Goal: Information Seeking & Learning: Learn about a topic

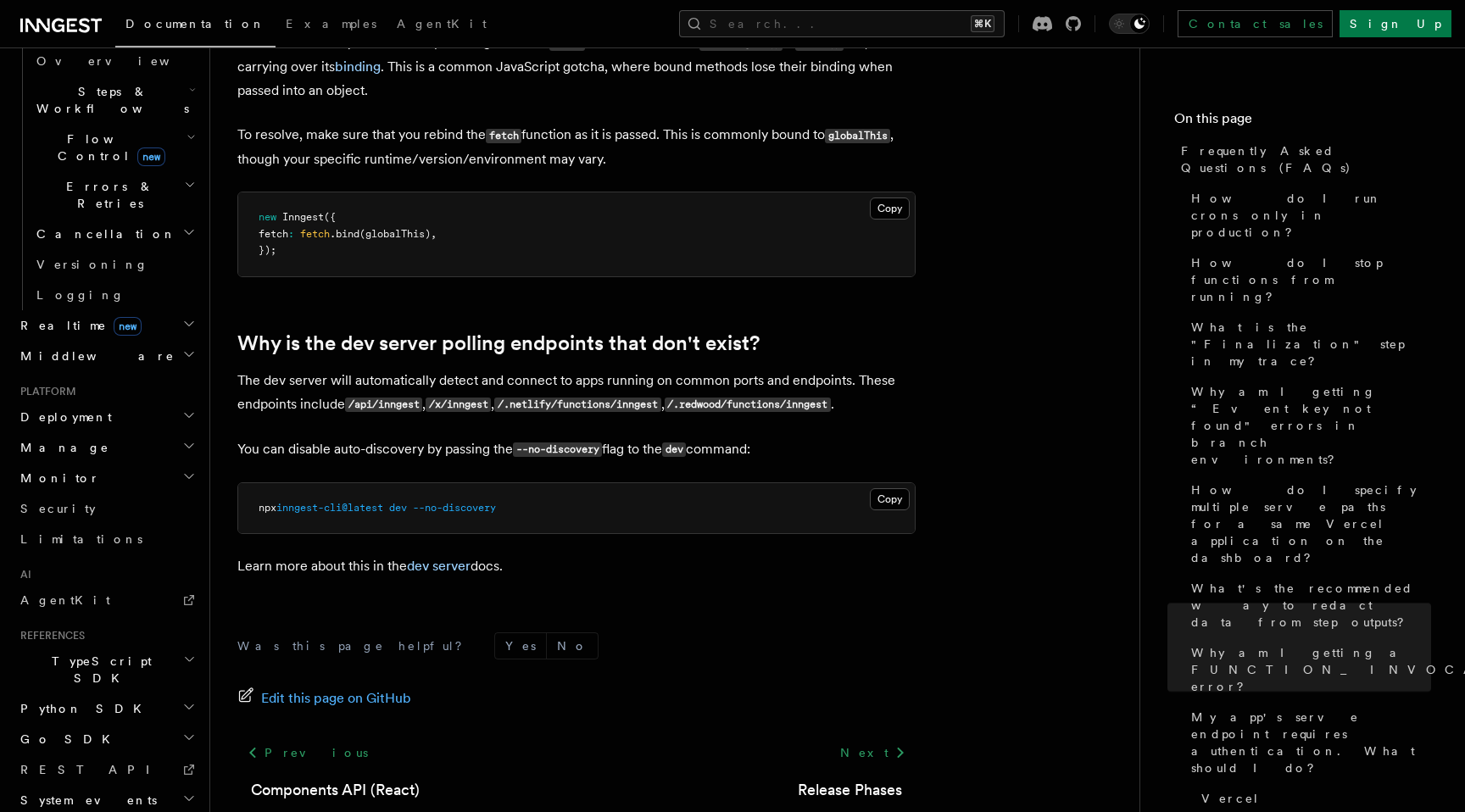
scroll to position [3032, 0]
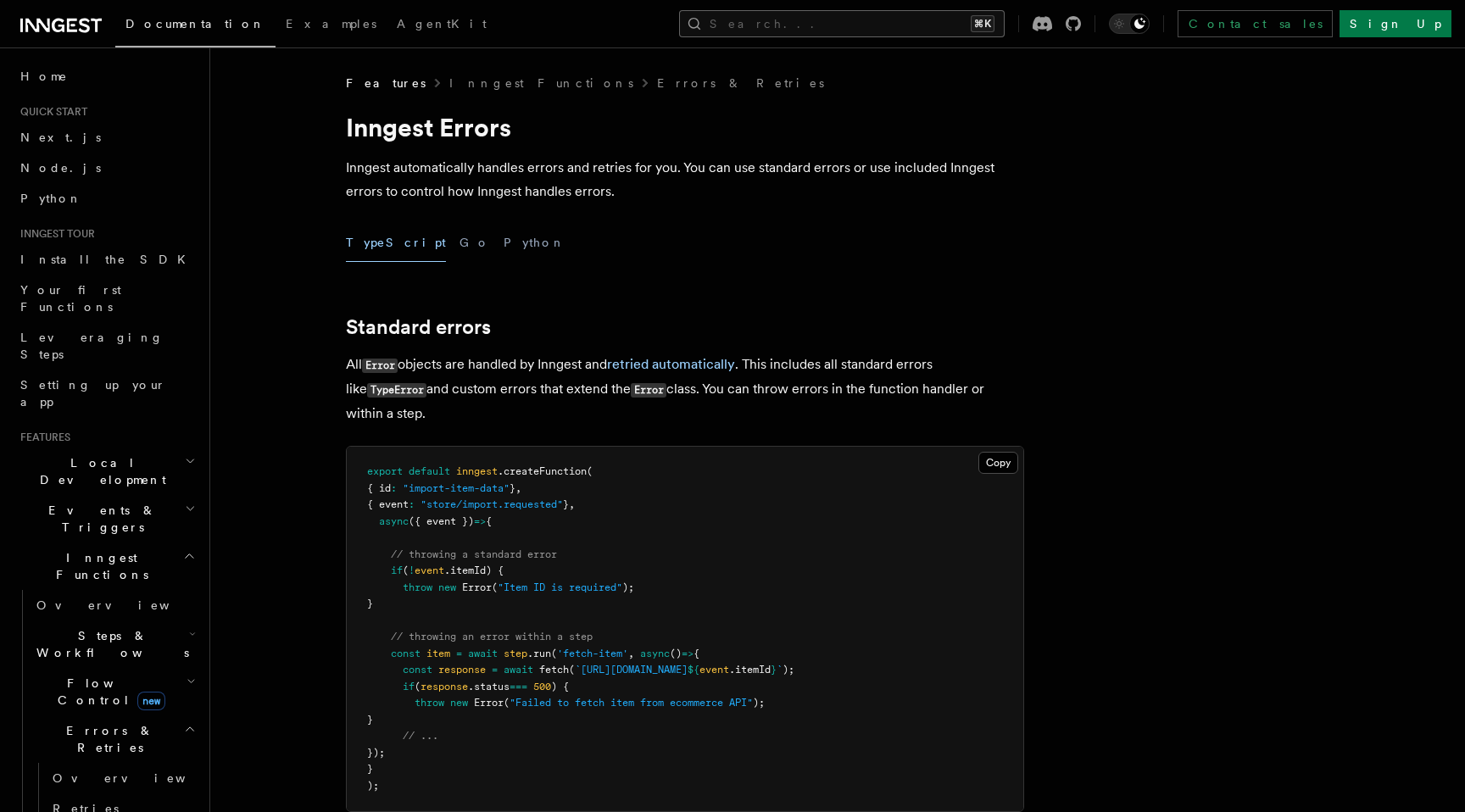
click at [857, 31] on button "Search... ⌘K" at bounding box center [842, 24] width 325 height 27
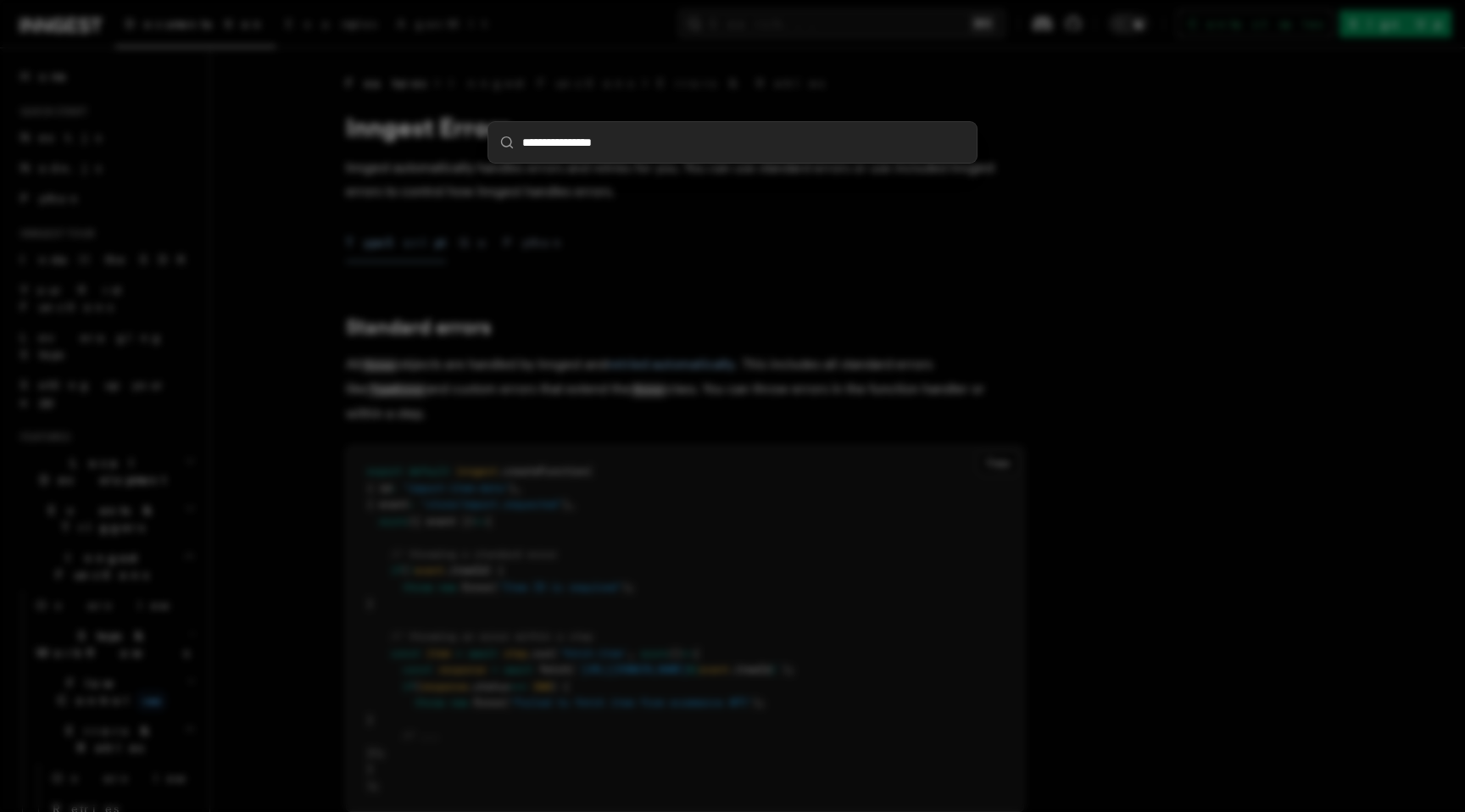
type input "**********"
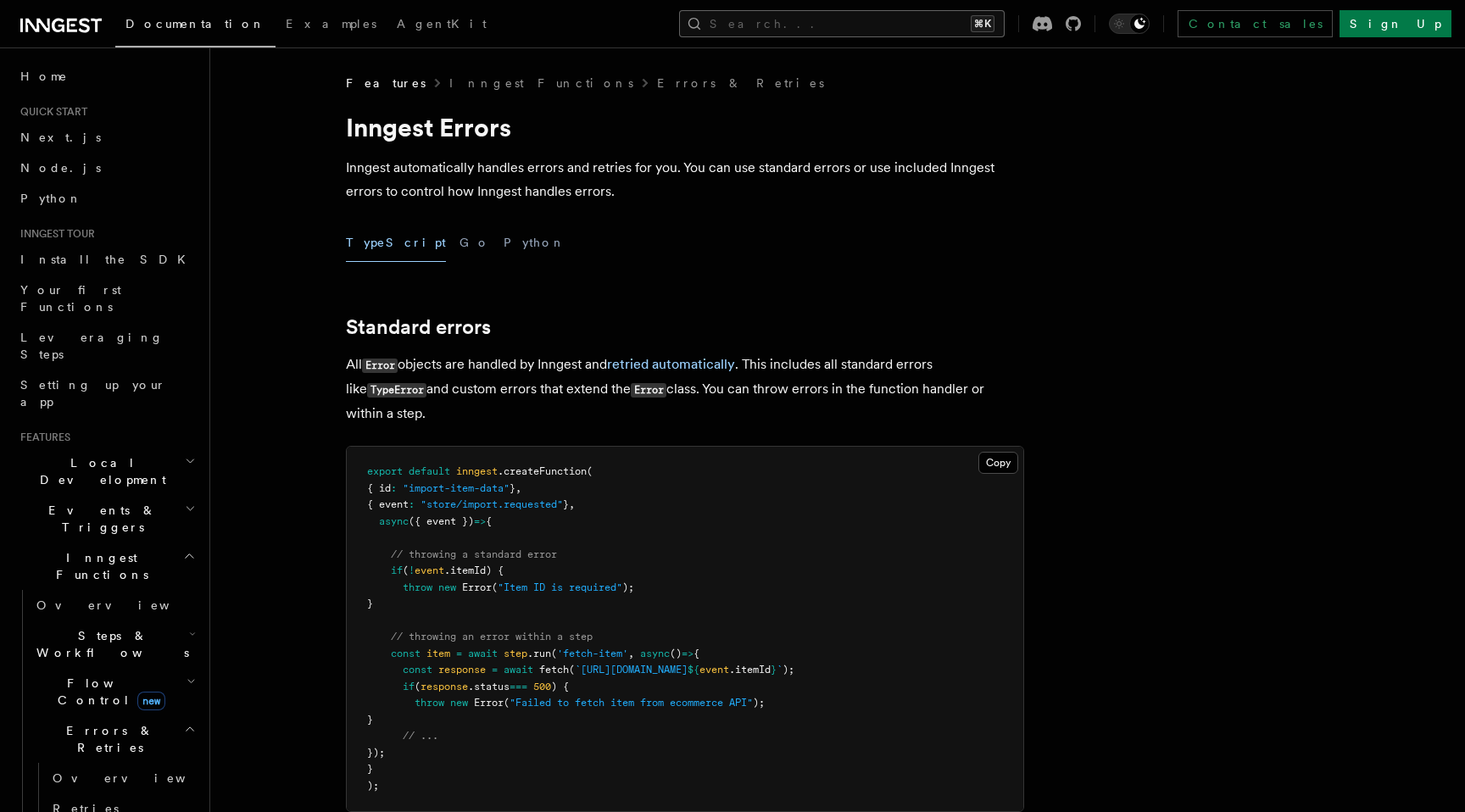
click at [847, 20] on button "Search... ⌘K" at bounding box center [842, 24] width 325 height 27
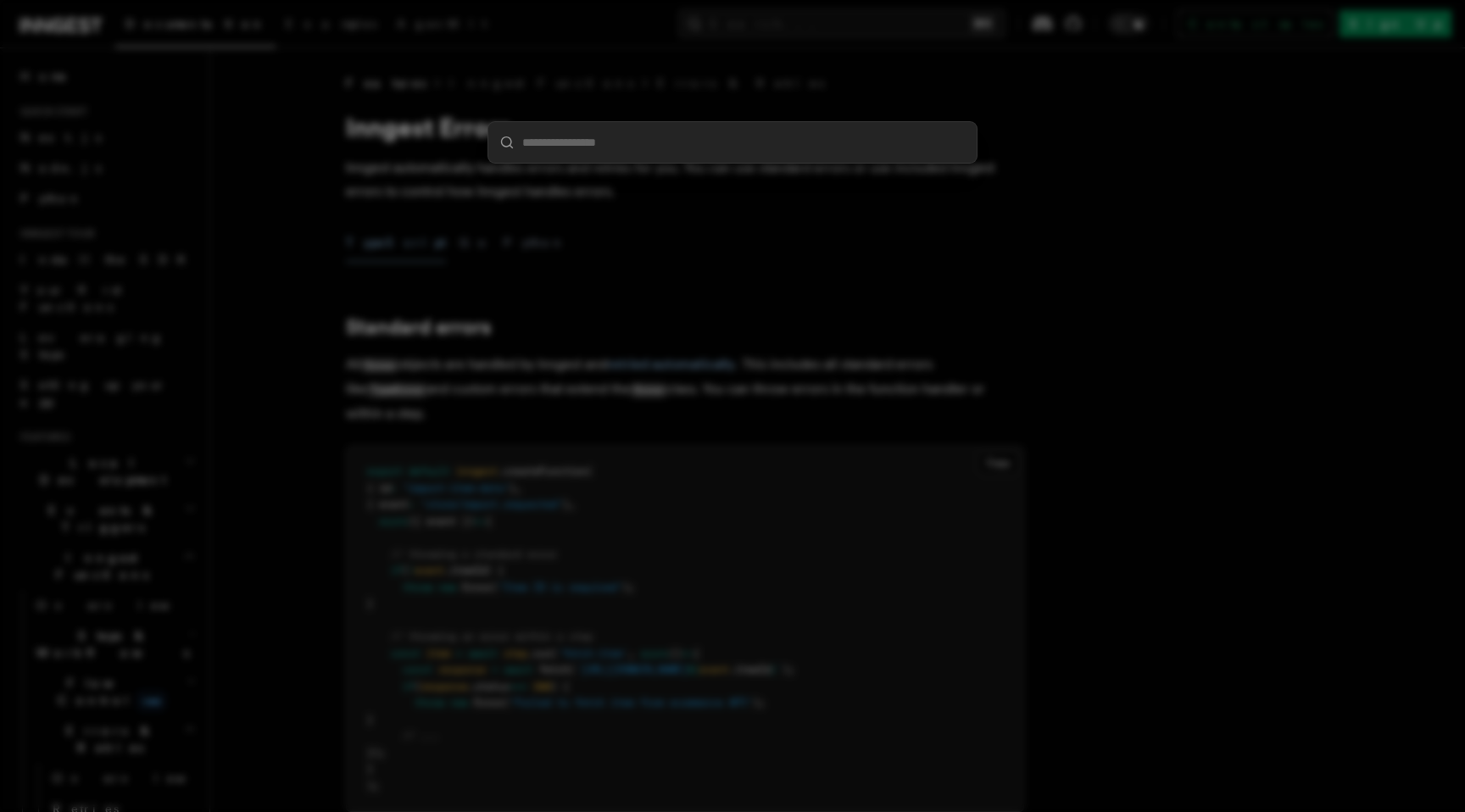
type input "**********"
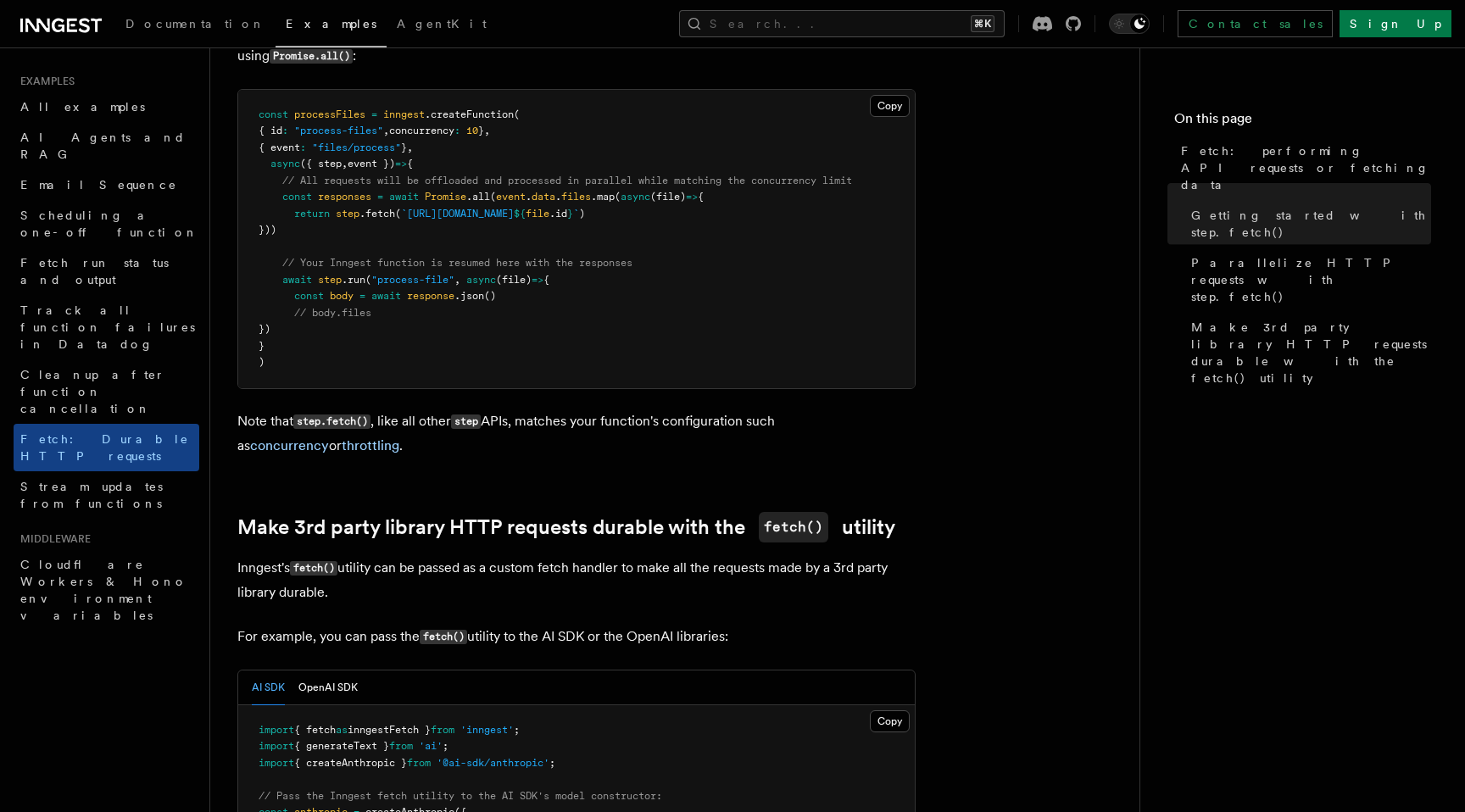
scroll to position [1285, 0]
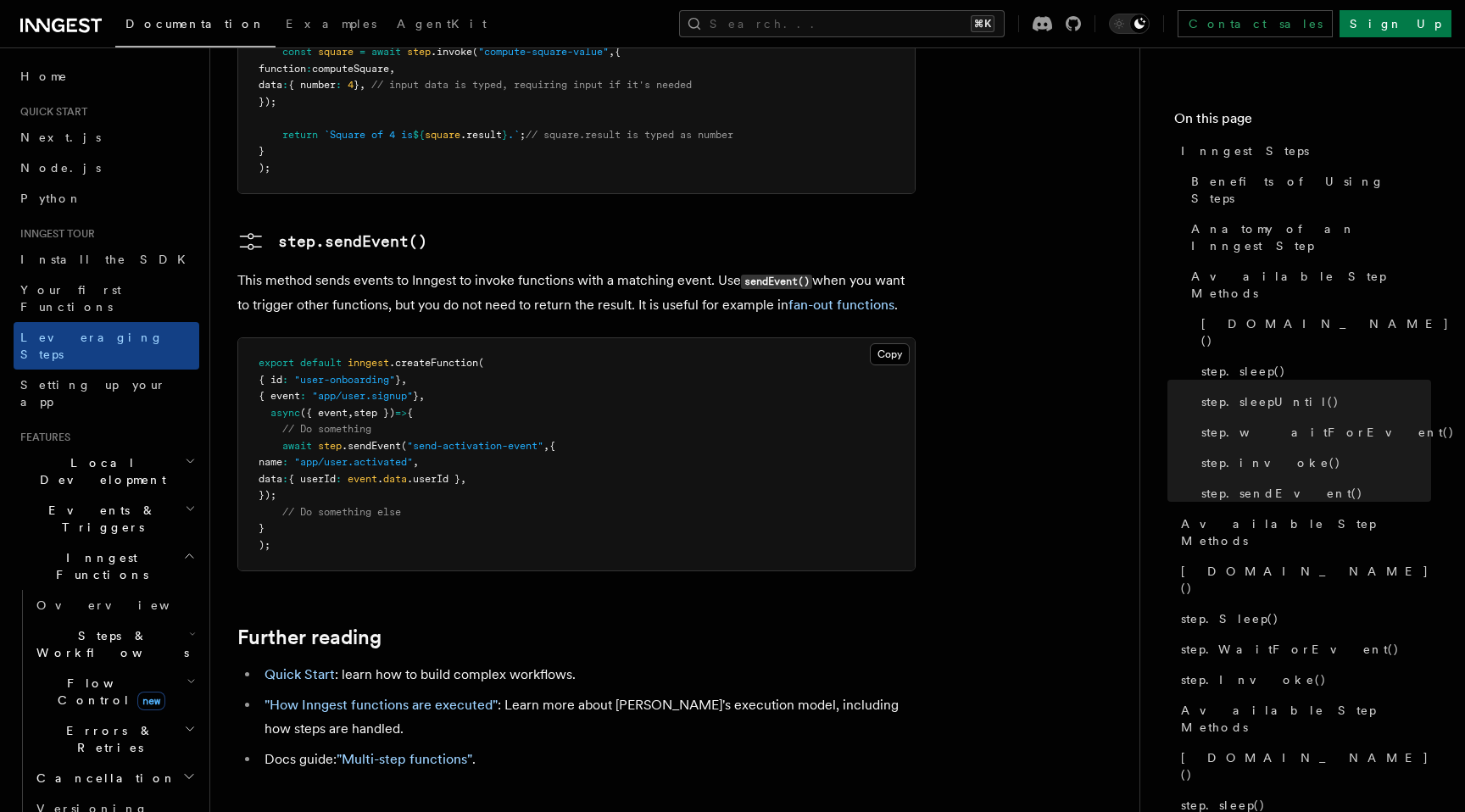
scroll to position [3503, 0]
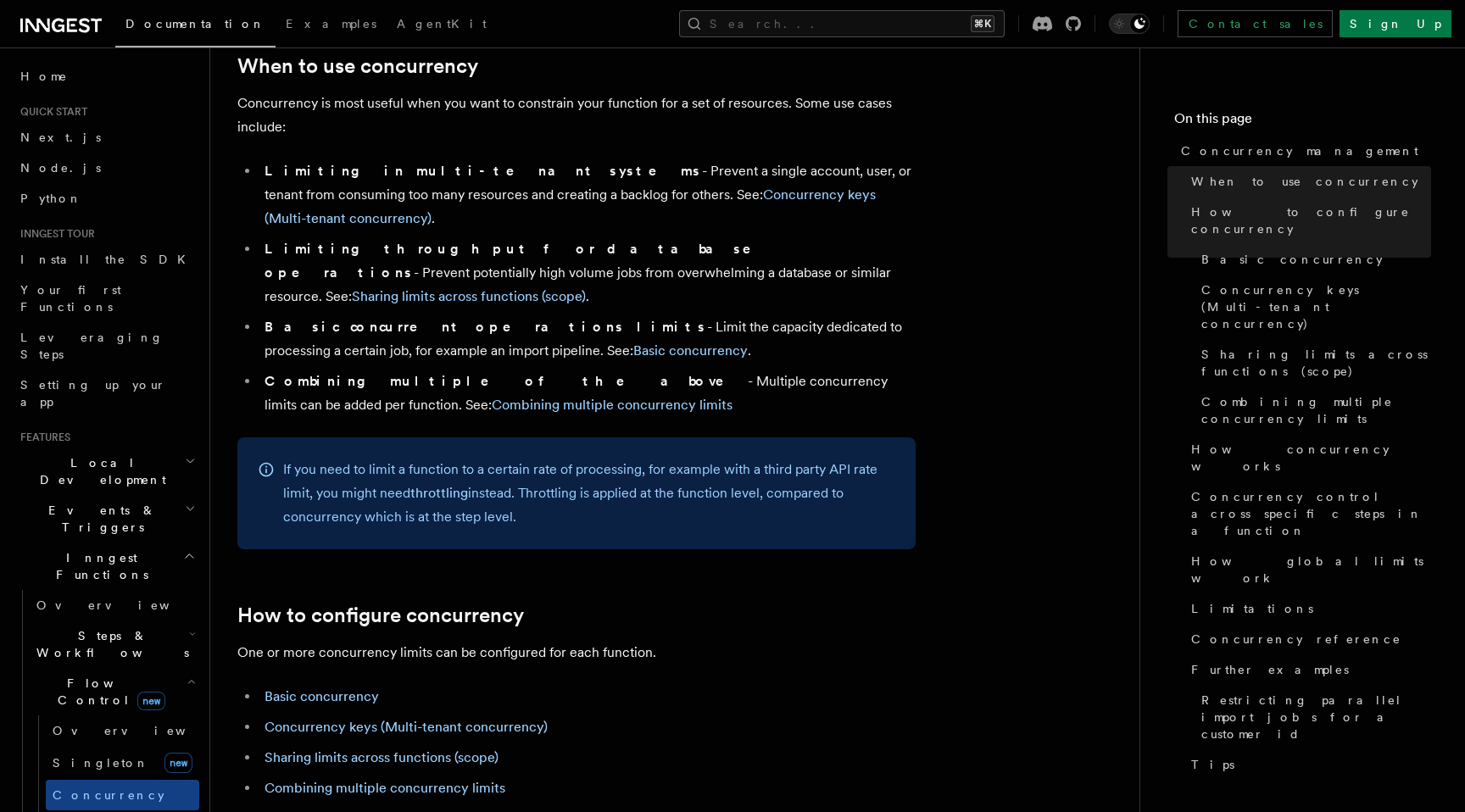
scroll to position [394, 0]
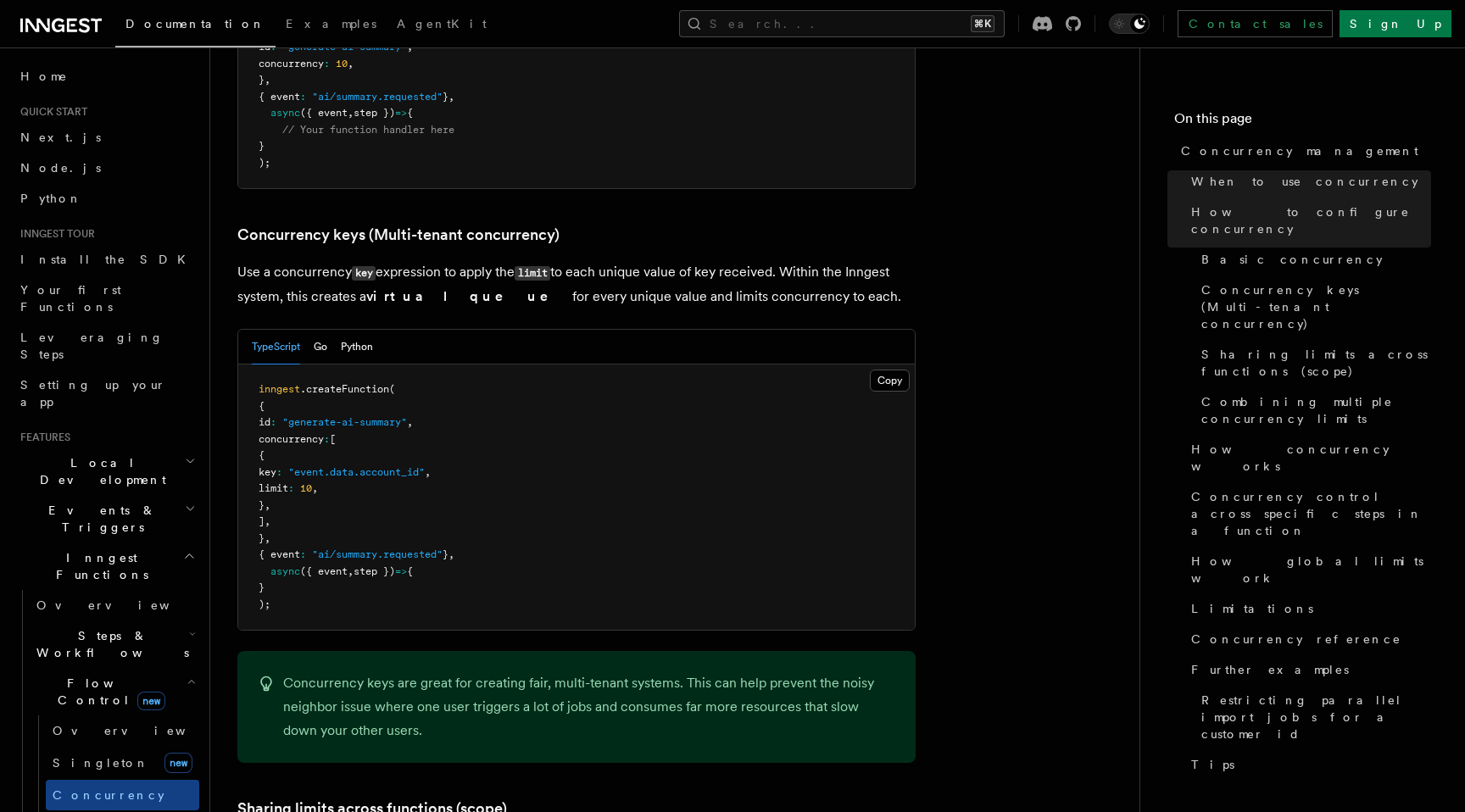
scroll to position [1468, 0]
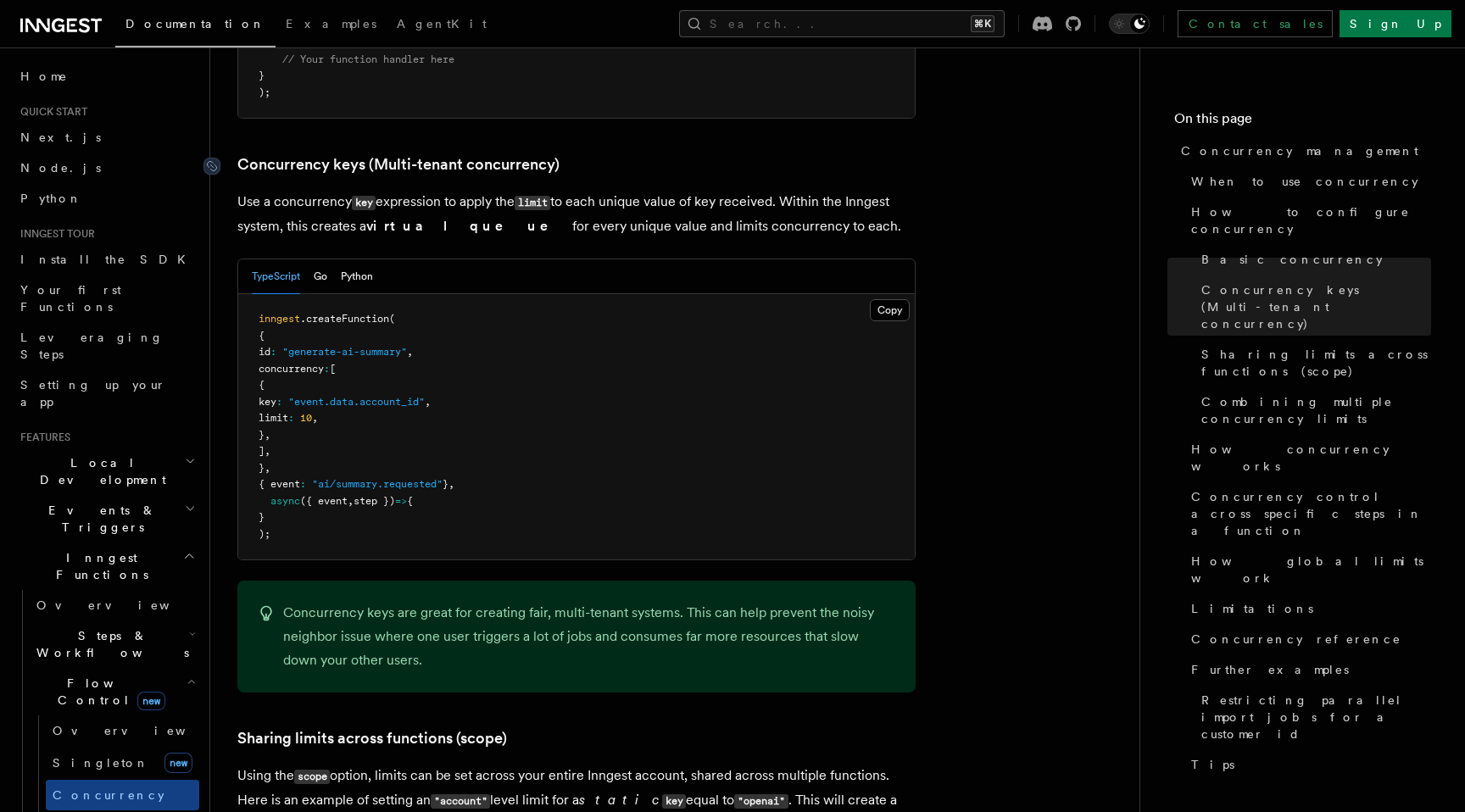
click at [235, 158] on div at bounding box center [220, 166] width 34 height 17
click at [218, 158] on icon at bounding box center [212, 166] width 17 height 17
click at [227, 158] on div at bounding box center [220, 166] width 34 height 17
click at [209, 158] on icon at bounding box center [212, 166] width 17 height 17
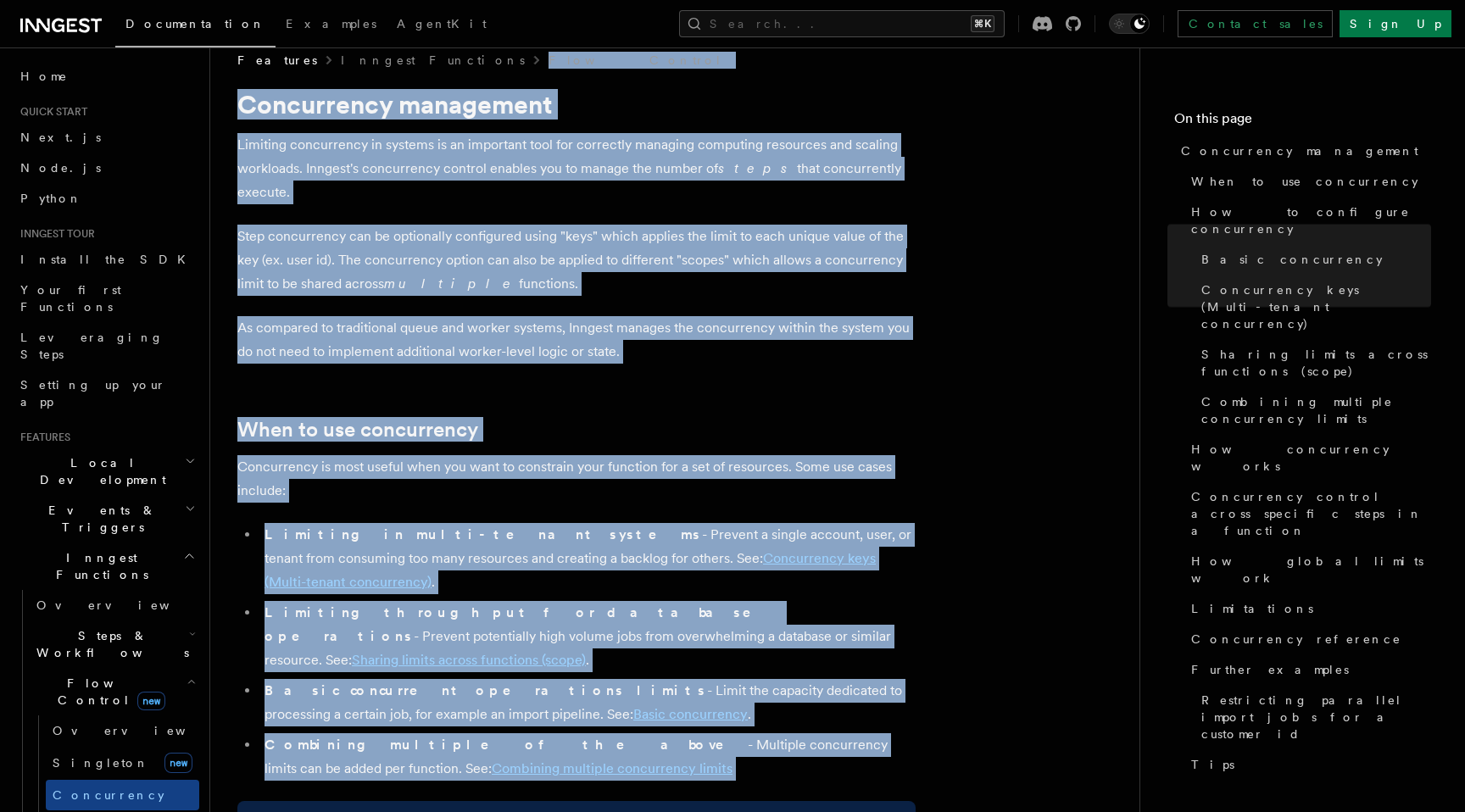
scroll to position [0, 0]
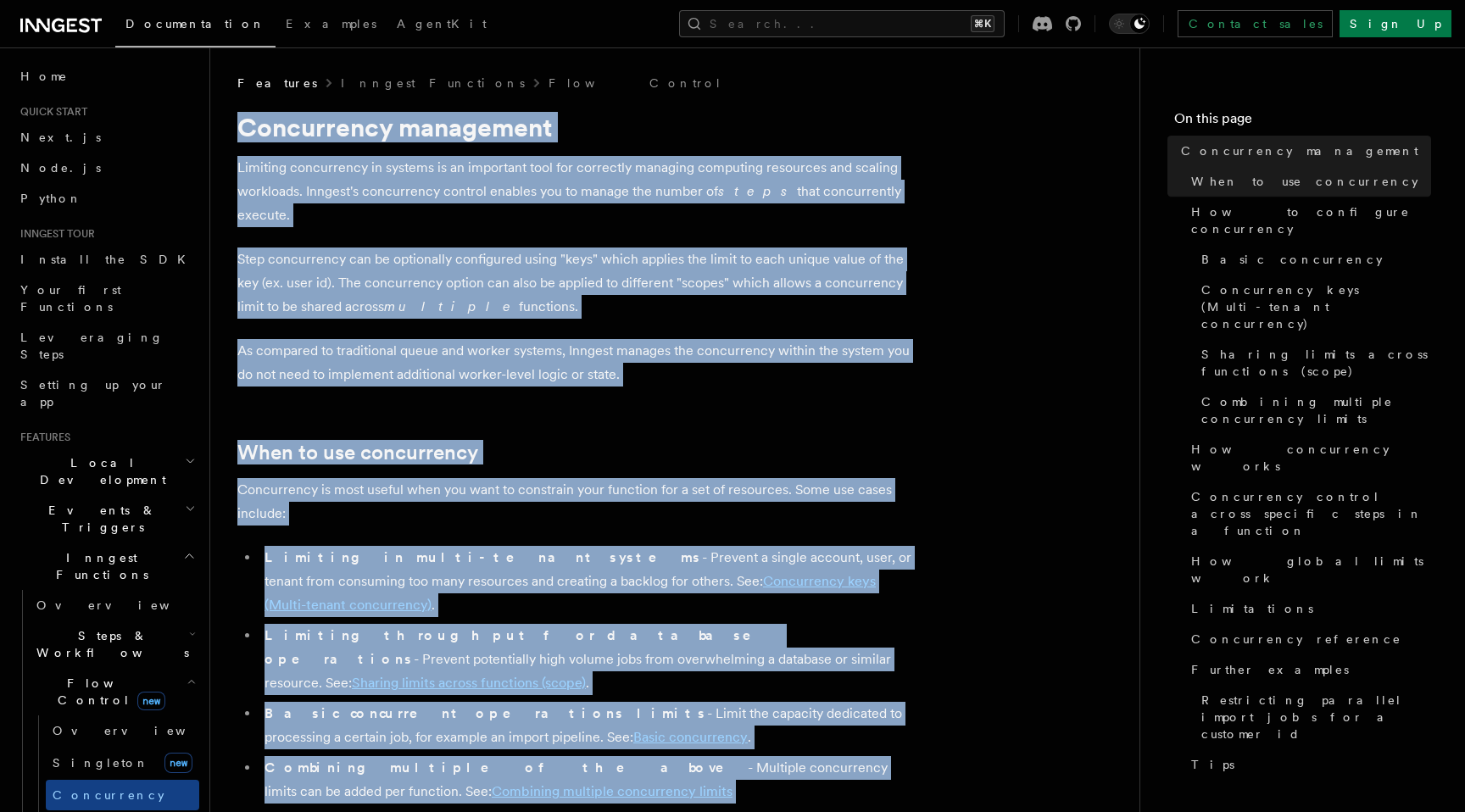
drag, startPoint x: 419, startPoint y: 585, endPoint x: 240, endPoint y: 122, distance: 496.4
copy article "Concurrency management Limiting concurrency in systems is an important tool for…"
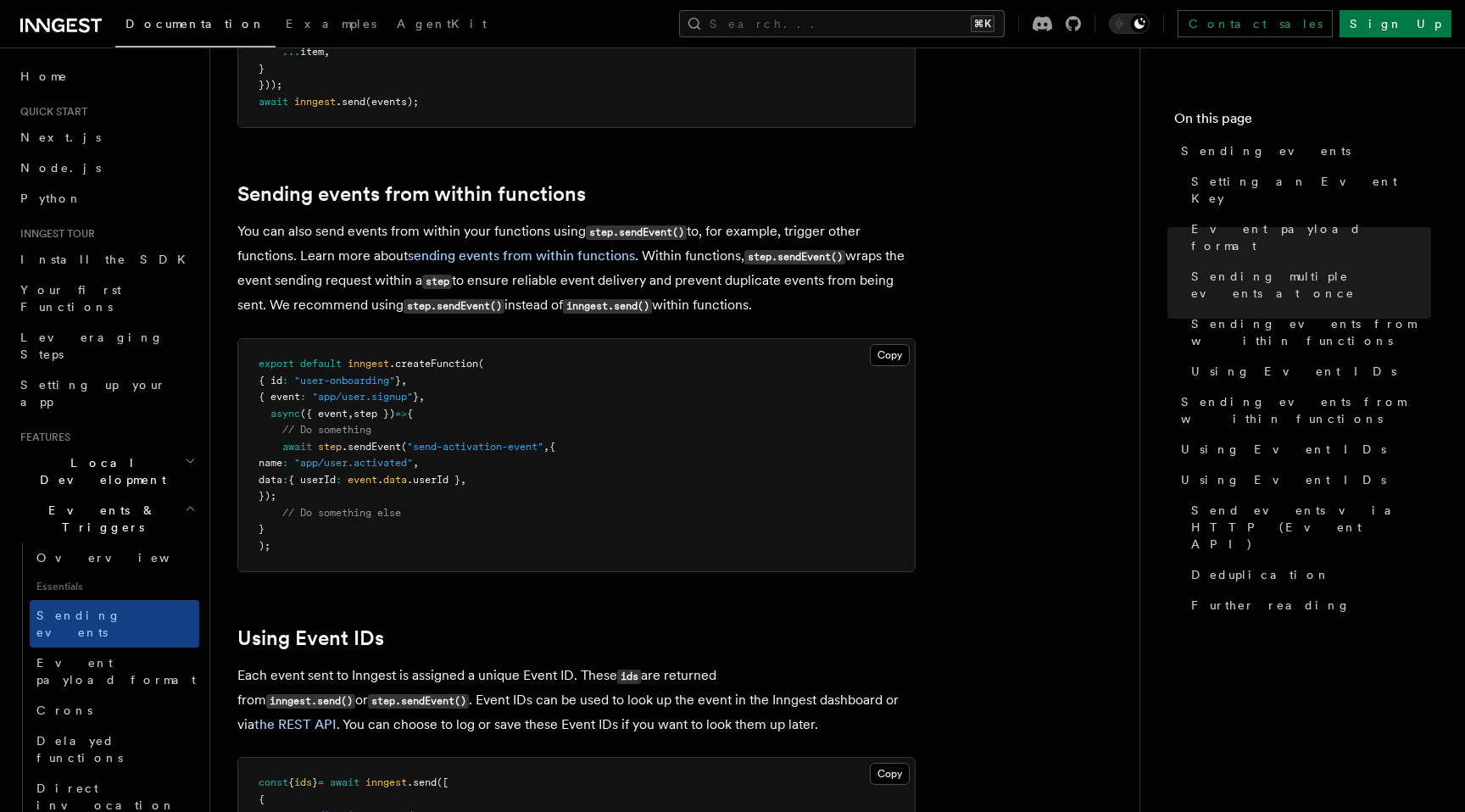
scroll to position [2499, 0]
click at [238, 184] on link "Sending events from within functions" at bounding box center [412, 195] width 349 height 24
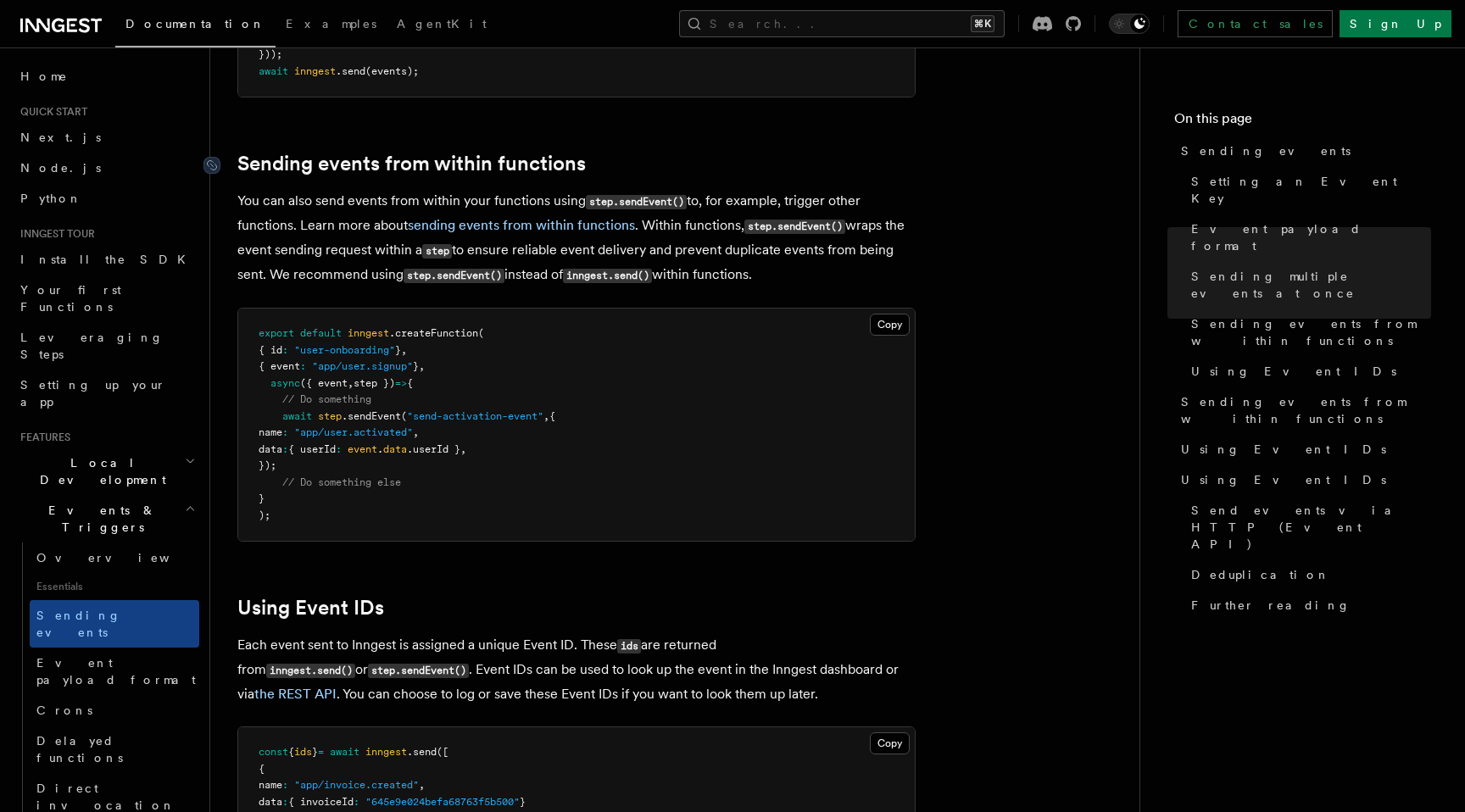
scroll to position [2580, 0]
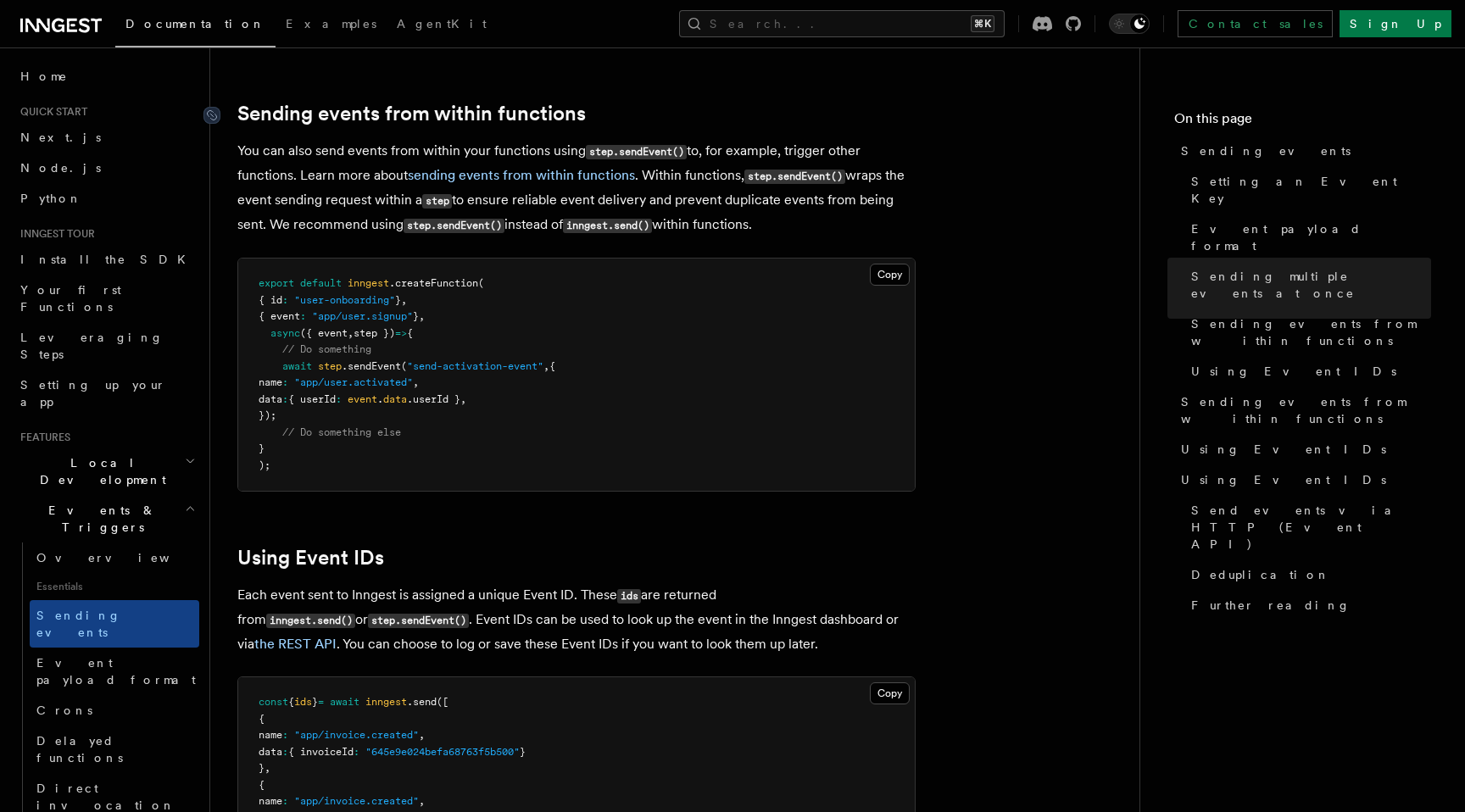
click at [258, 101] on link "Sending events from within functions" at bounding box center [412, 113] width 349 height 24
click at [210, 107] on icon at bounding box center [212, 115] width 17 height 17
click at [423, 101] on link "Sending events from within functions" at bounding box center [412, 113] width 349 height 24
click at [416, 101] on link "Sending events from within functions" at bounding box center [412, 113] width 349 height 24
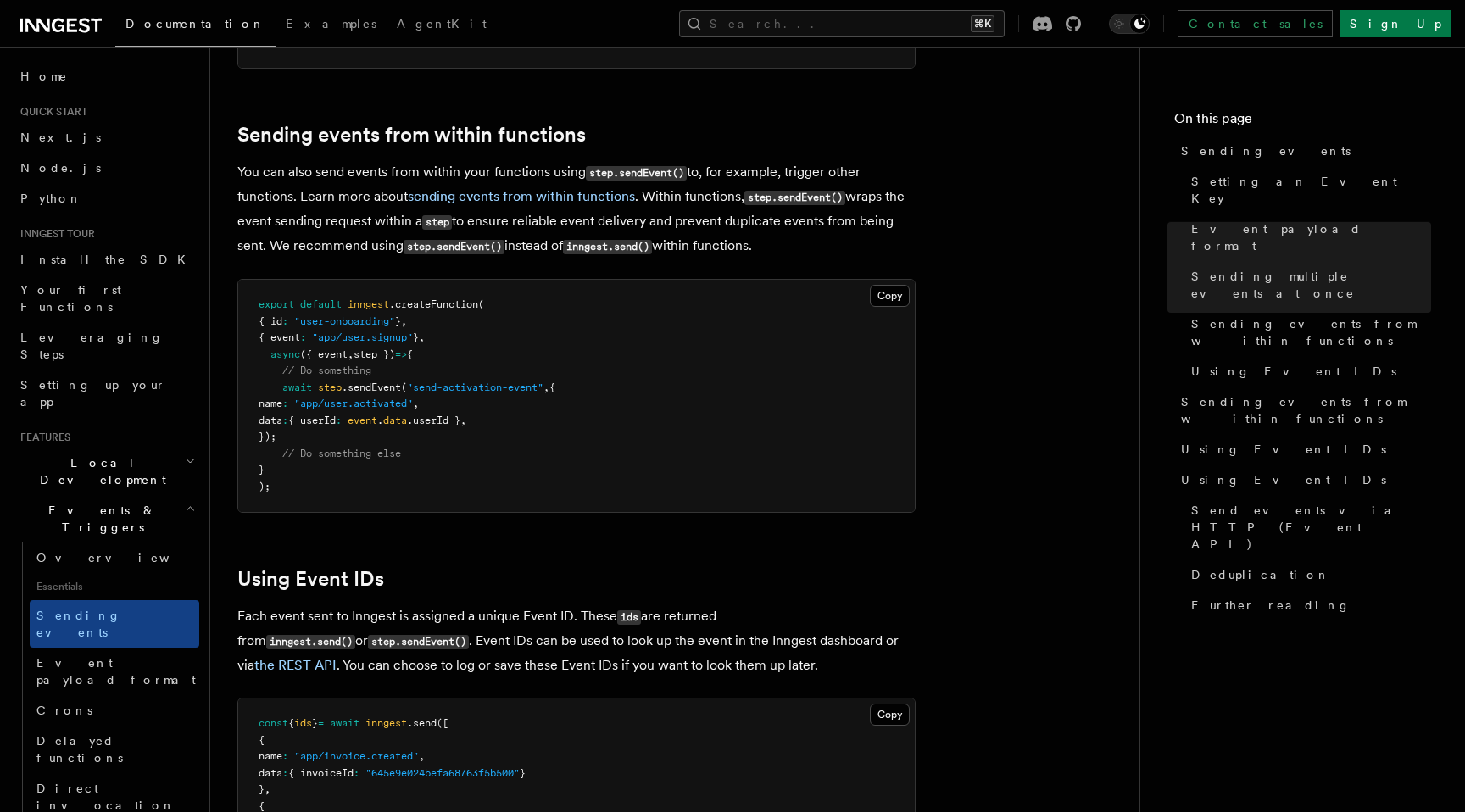
scroll to position [2572, 0]
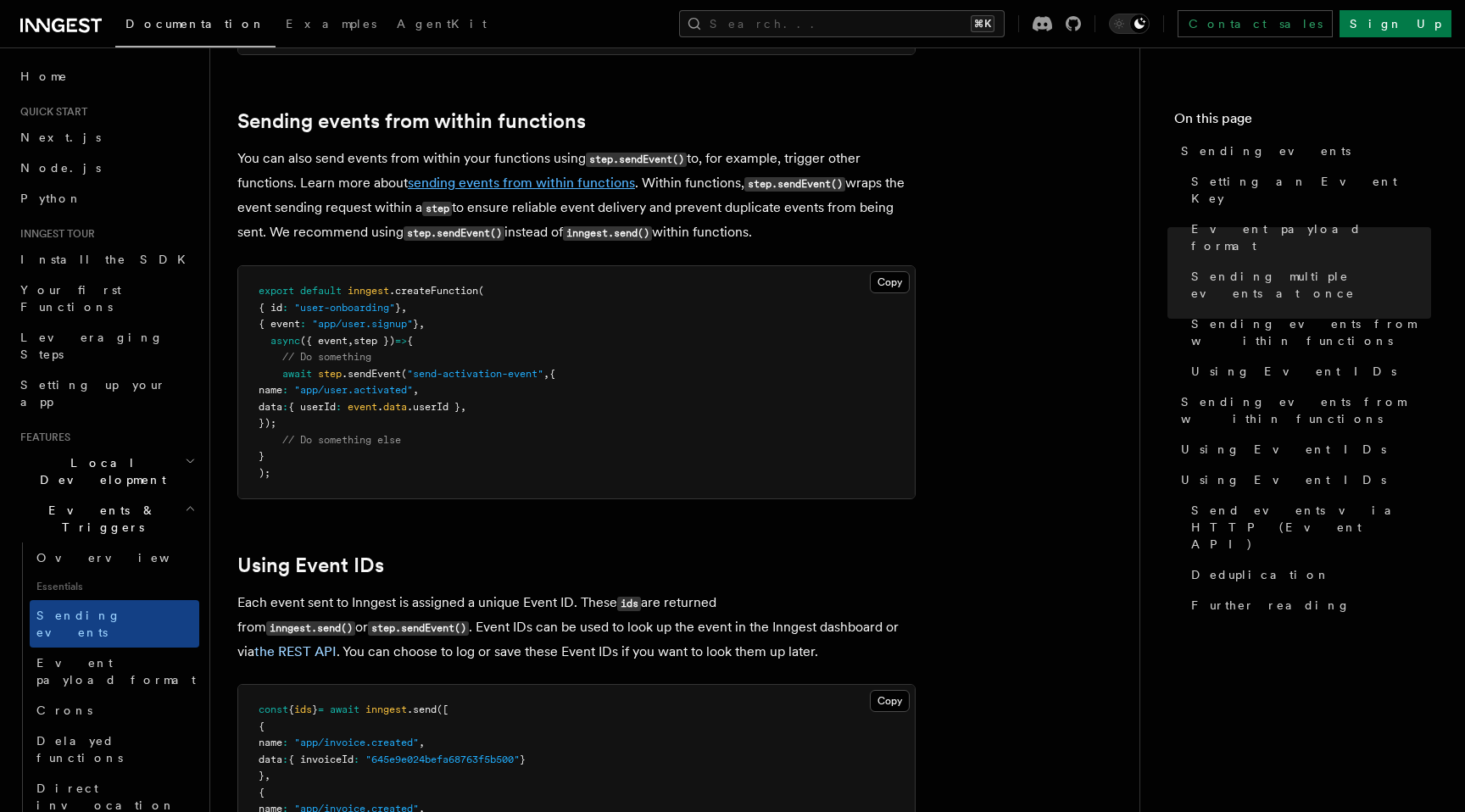
click at [472, 174] on link "sending events from within functions" at bounding box center [521, 183] width 227 height 16
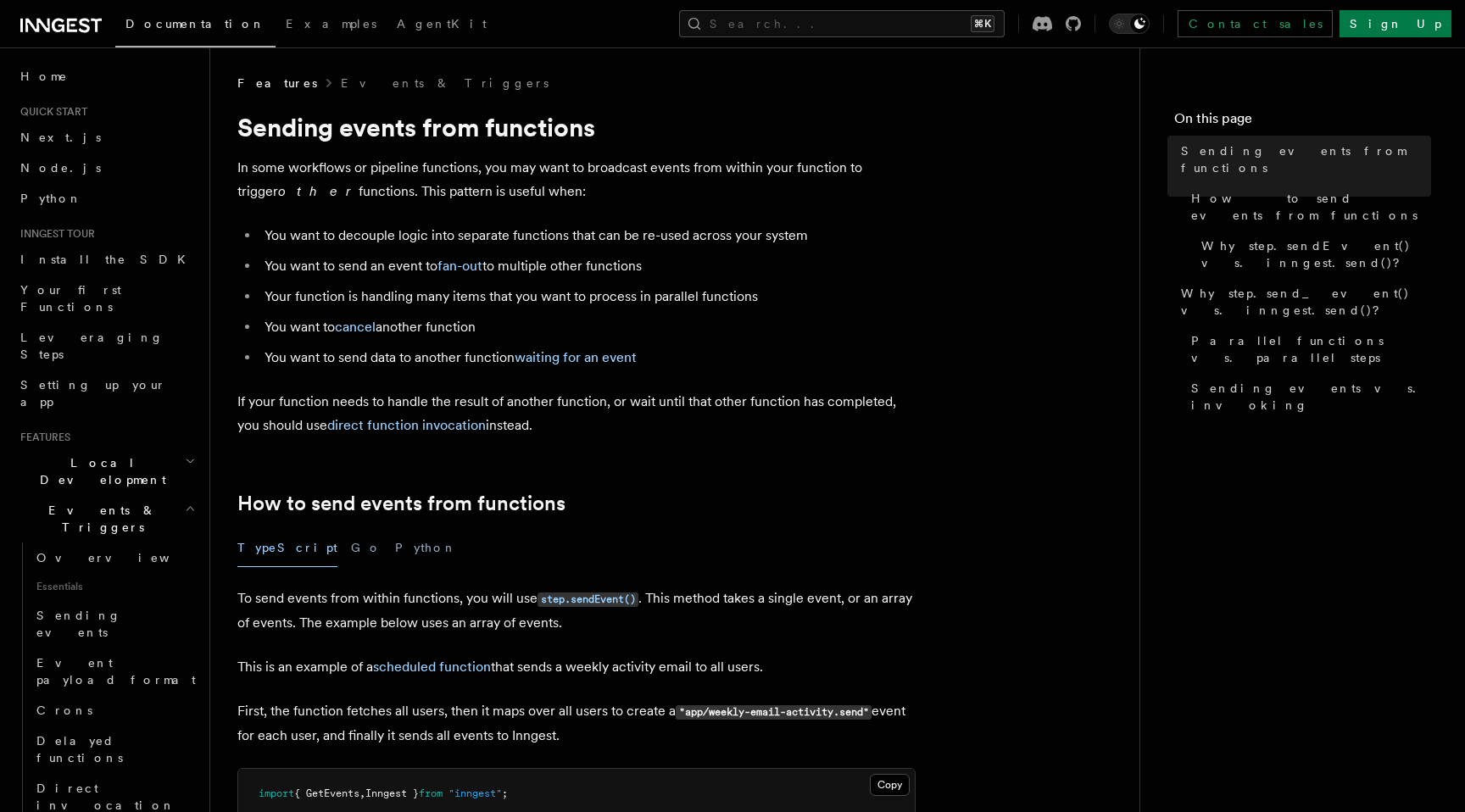
scroll to position [10, 0]
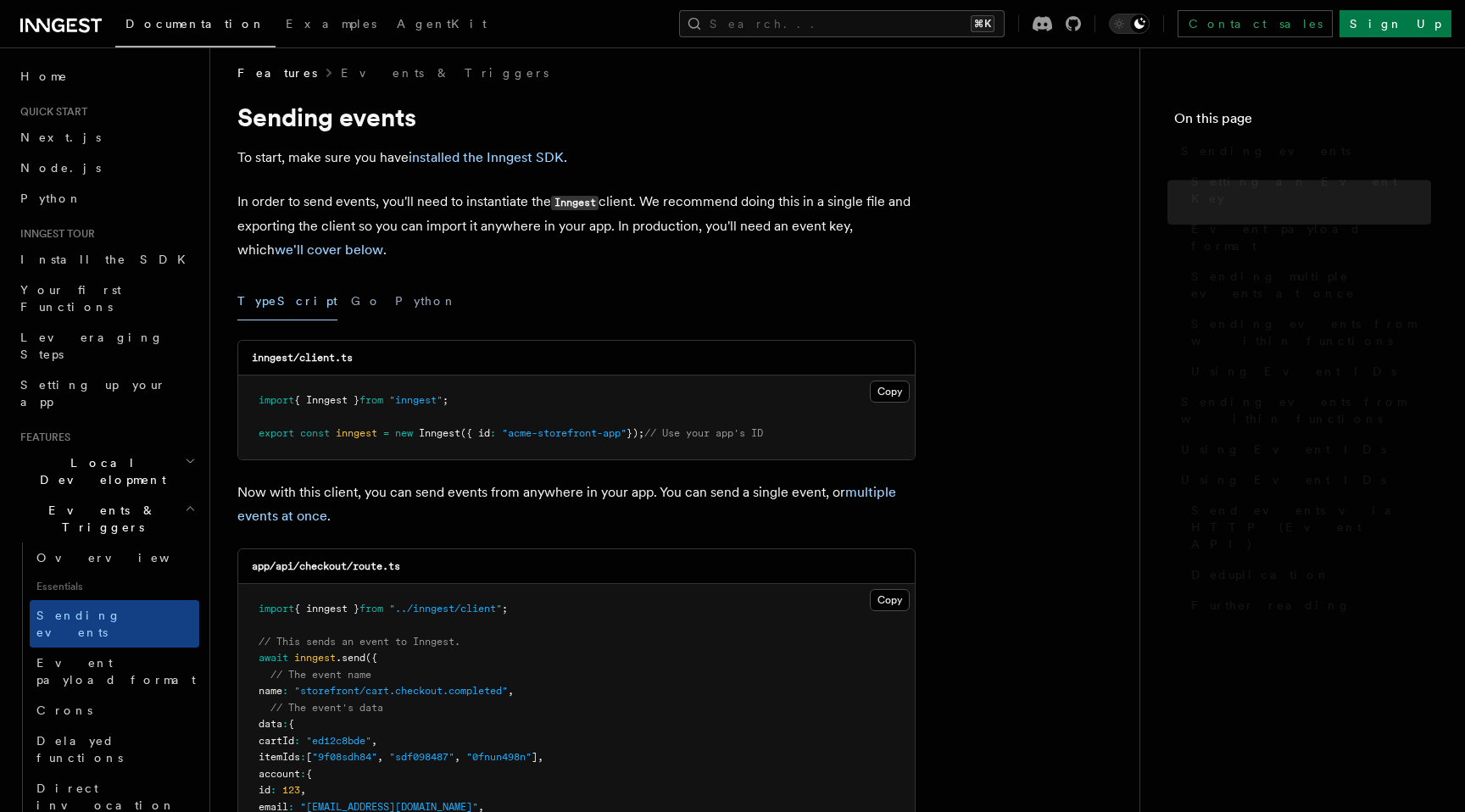
scroll to position [2580, 0]
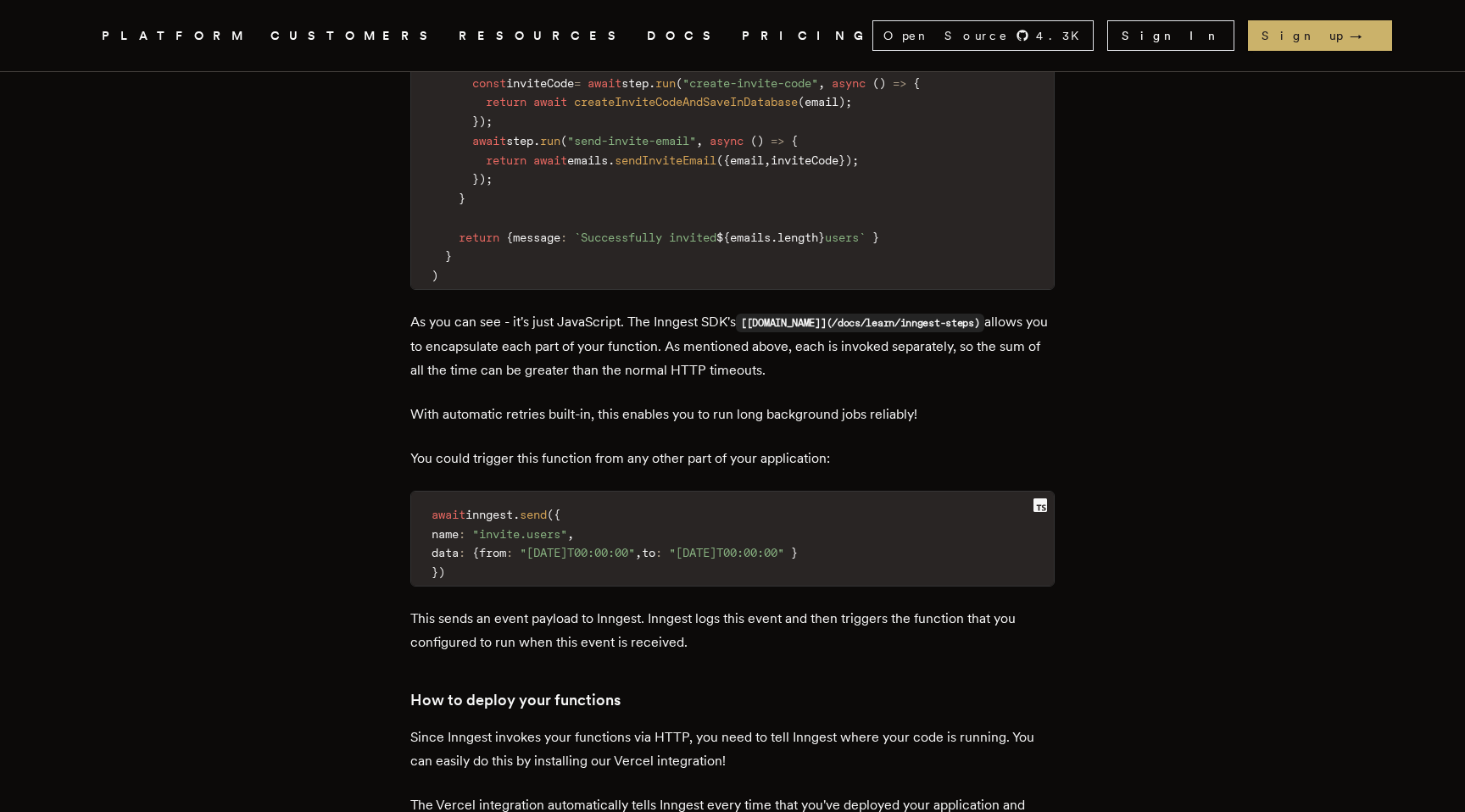
scroll to position [4534, 0]
